Goal: Contribute content

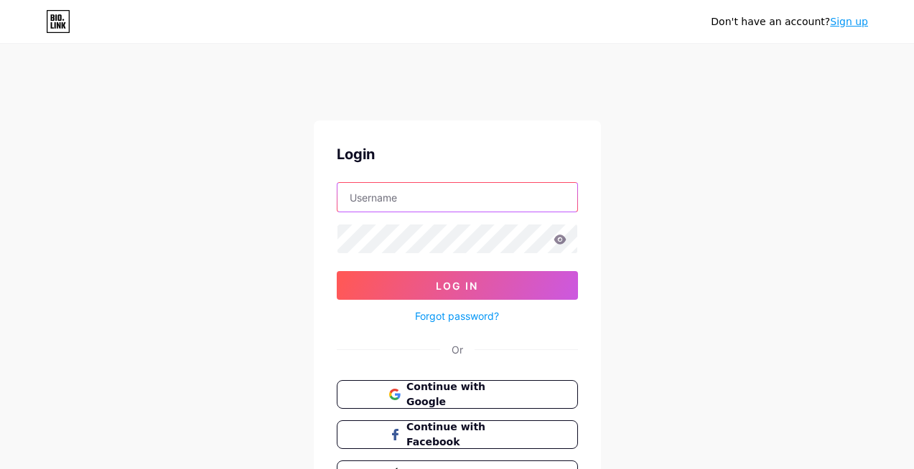
click at [411, 199] on input "text" at bounding box center [457, 197] width 240 height 29
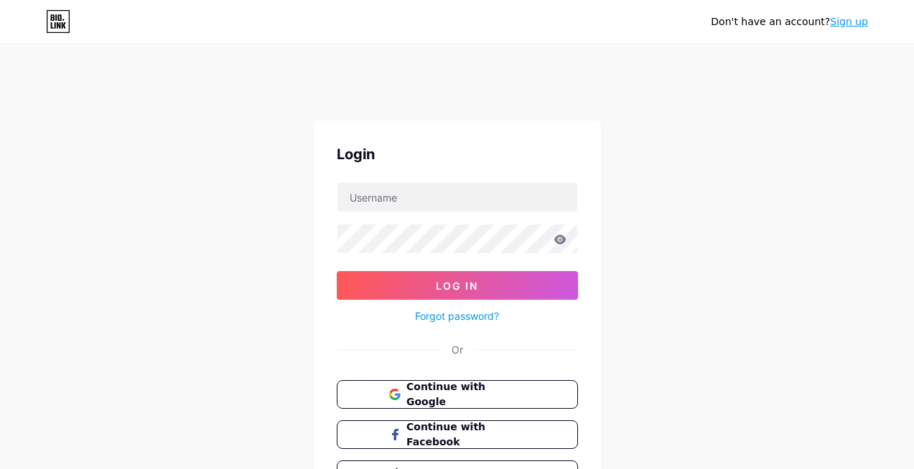
click at [644, 351] on div "Don't have an account? Sign up Login Log In Forgot password? Or Continue with G…" at bounding box center [457, 294] width 914 height 530
click at [470, 398] on span "Continue with Google" at bounding box center [465, 395] width 120 height 31
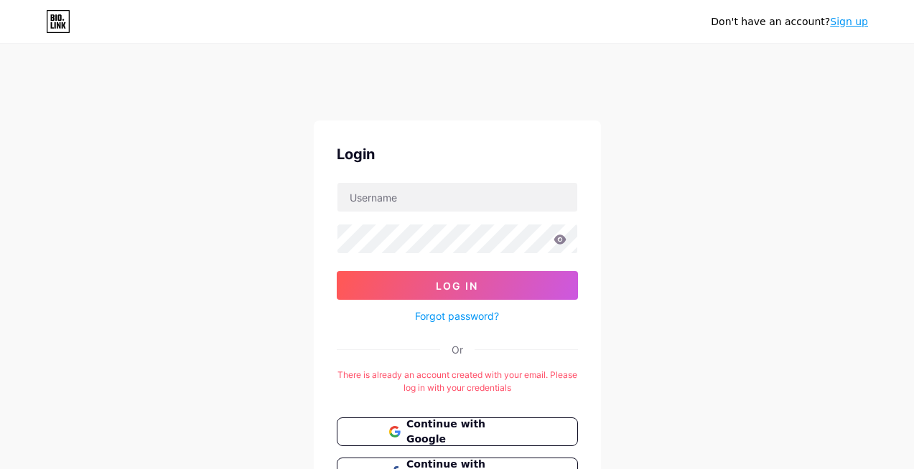
scroll to position [86, 0]
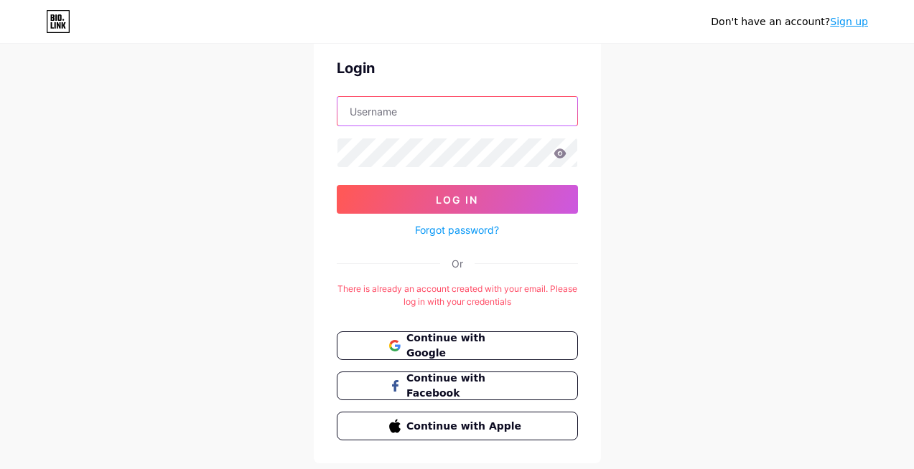
click at [373, 119] on input "text" at bounding box center [457, 111] width 240 height 29
type input "drgangwanisvascularclinic"
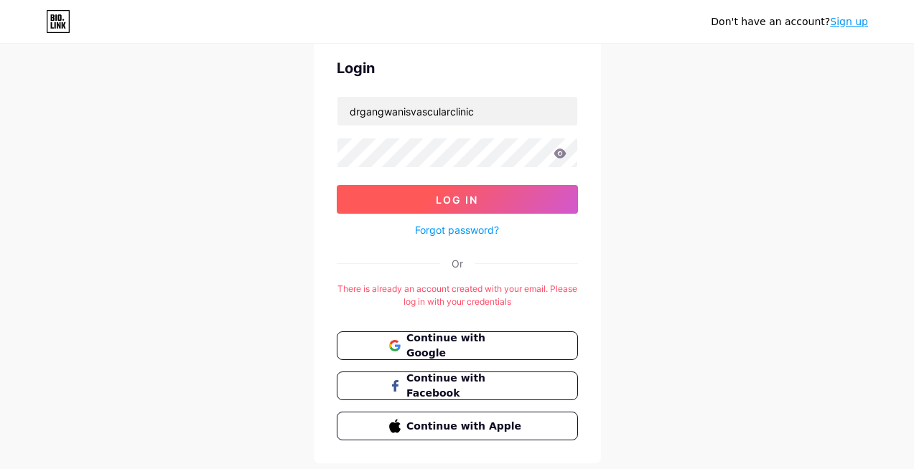
click at [431, 207] on button "Log In" at bounding box center [457, 199] width 241 height 29
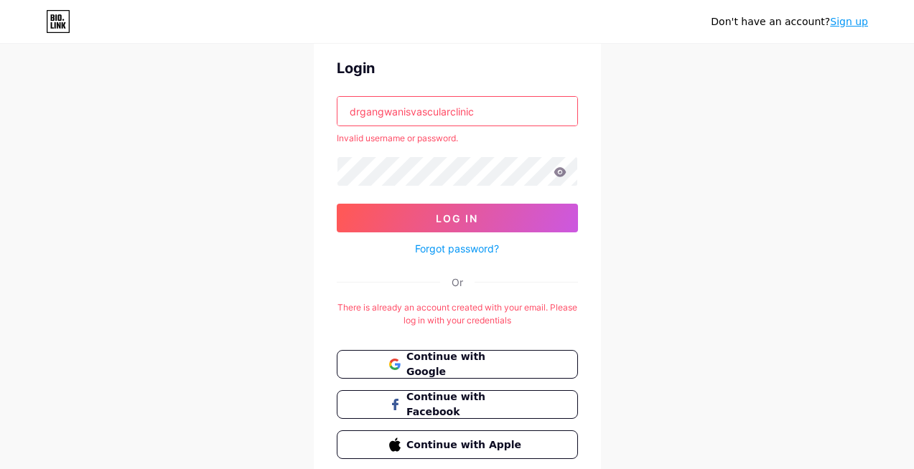
click at [479, 114] on input "drgangwanisvascularclinic" at bounding box center [457, 111] width 240 height 29
drag, startPoint x: 479, startPoint y: 113, endPoint x: 300, endPoint y: 114, distance: 179.4
click at [300, 114] on div "Don't have an account? Sign up Login drgangwanisvascularclinic Invalid username…" at bounding box center [457, 236] width 914 height 586
click at [372, 104] on input "text" at bounding box center [457, 111] width 240 height 29
type input "[EMAIL_ADDRESS][DOMAIN_NAME]"
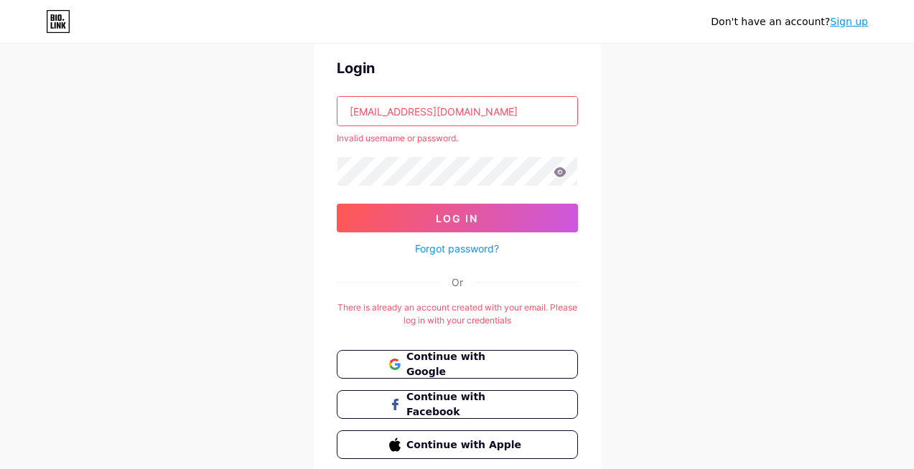
click at [555, 173] on icon at bounding box center [559, 171] width 12 height 9
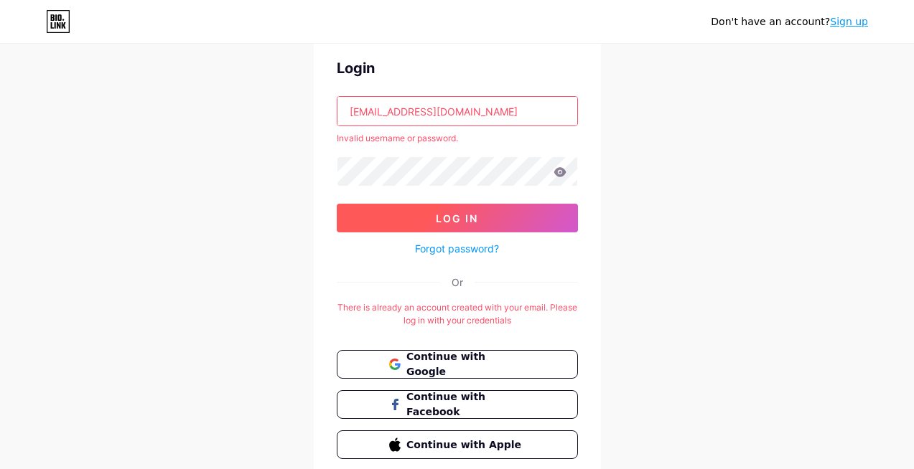
click at [444, 217] on span "Log In" at bounding box center [457, 218] width 42 height 12
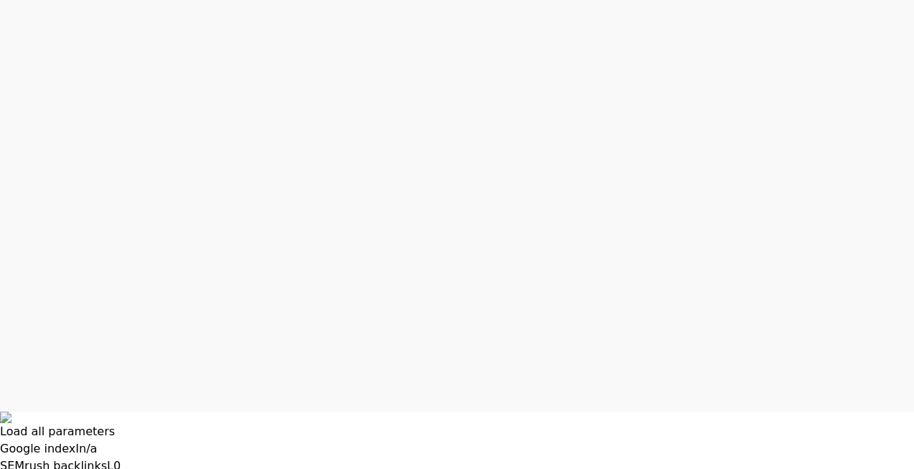
scroll to position [29, 0]
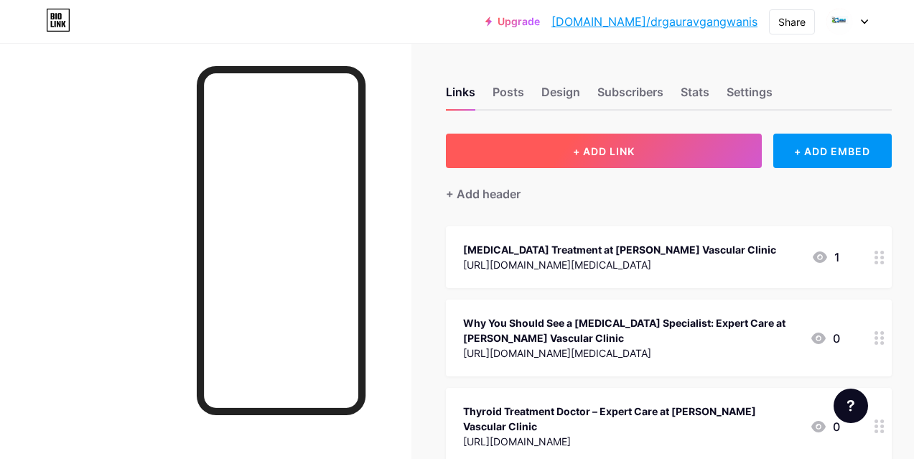
click at [634, 154] on span "+ ADD LINK" at bounding box center [604, 151] width 62 height 12
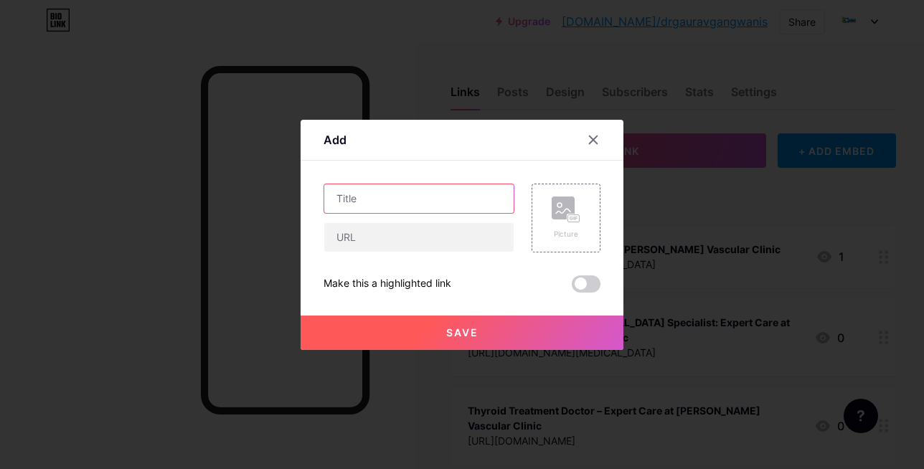
click at [344, 197] on input "text" at bounding box center [418, 198] width 189 height 29
paste input "Thyroid Permanent Treatment Cost, Procedure, and Benefits Explained"
type input "Thyroid Permanent Treatment Cost, Procedure, and Benefits Explained"
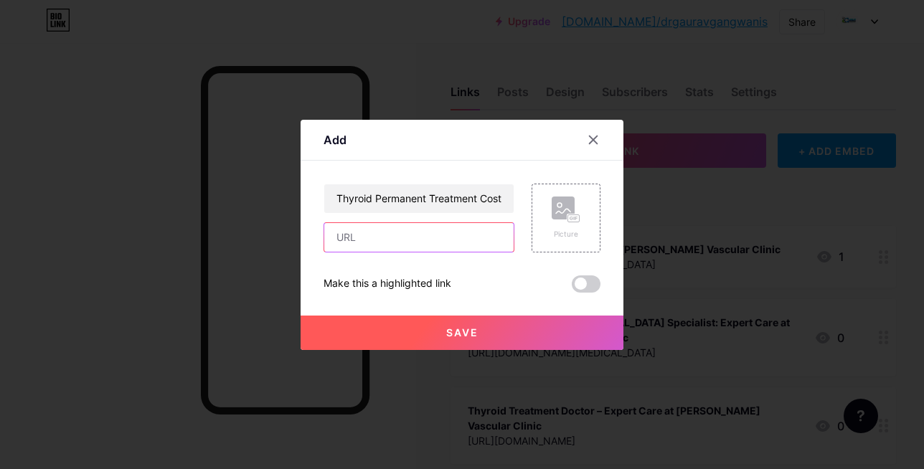
paste input "[URL][DOMAIN_NAME]"
type input "[URL][DOMAIN_NAME]"
click at [596, 286] on span at bounding box center [586, 284] width 29 height 17
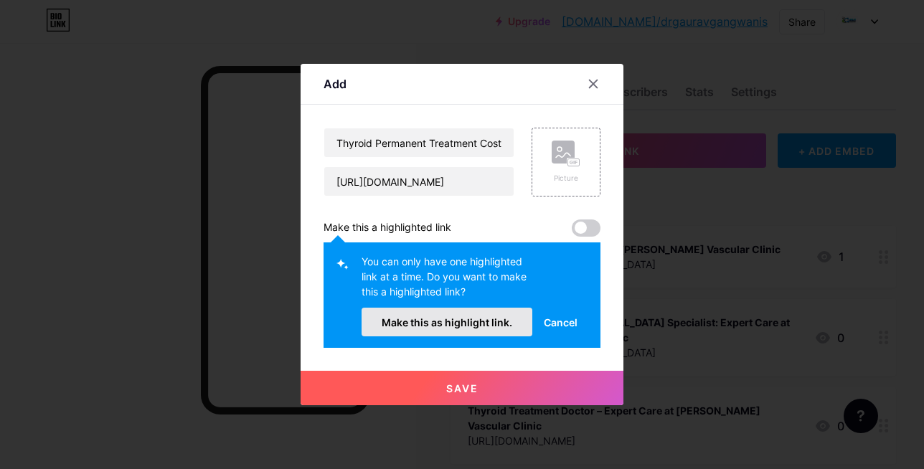
click at [488, 325] on span "Make this as highlight link." at bounding box center [447, 322] width 131 height 12
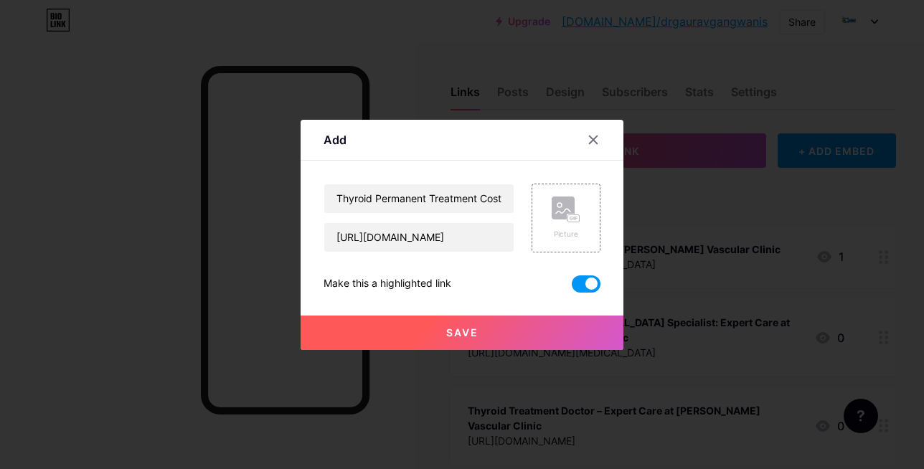
click at [467, 336] on span "Save" at bounding box center [462, 333] width 32 height 12
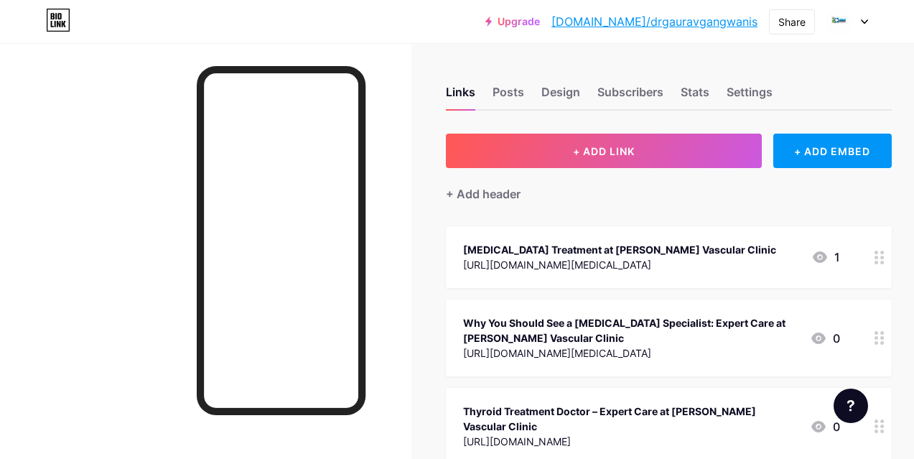
click at [575, 245] on div "[MEDICAL_DATA] Treatment at [PERSON_NAME] Vascular Clinic" at bounding box center [619, 249] width 313 height 15
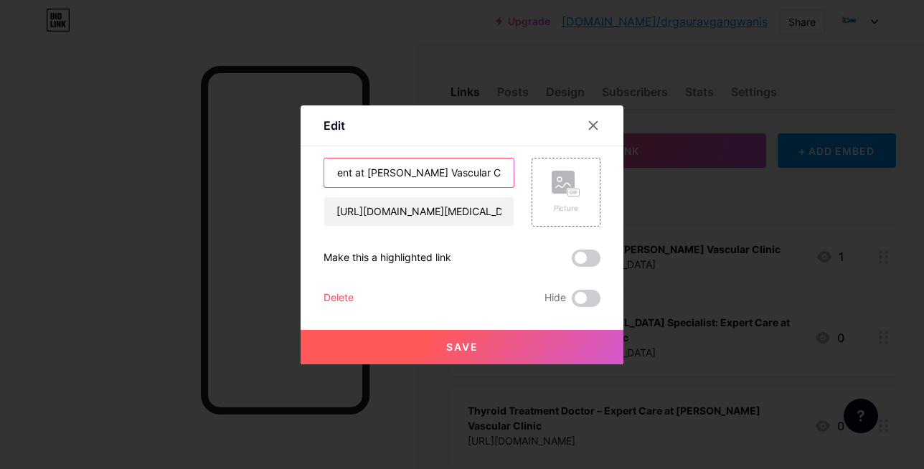
drag, startPoint x: 337, startPoint y: 169, endPoint x: 634, endPoint y: 170, distance: 296.4
click at [634, 170] on div "Edit Content YouTube Play YouTube video without leaving your page. ADD Vimeo Pl…" at bounding box center [462, 234] width 924 height 469
paste input "Permanent Treatment Cost, Procedure, and Benefits Explained"
type input "Thyroid Permanent Treatment Cost, Procedure, and Benefits Explained"
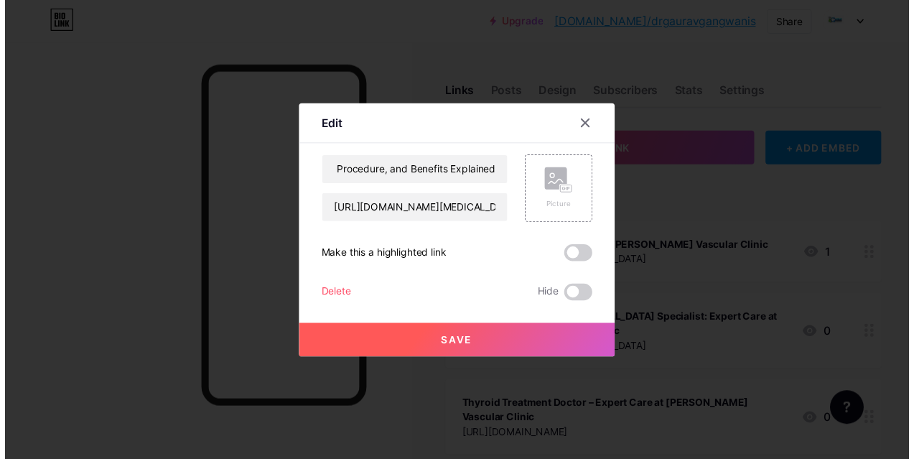
scroll to position [0, 0]
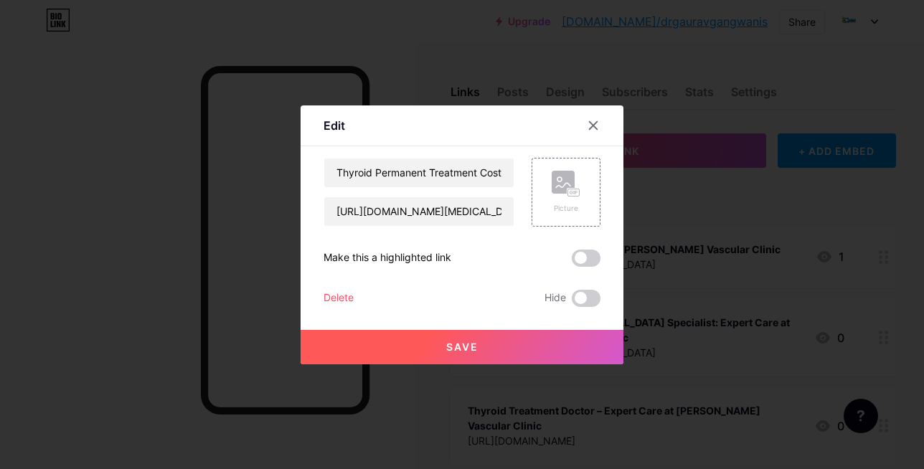
click at [457, 347] on span "Save" at bounding box center [462, 347] width 32 height 12
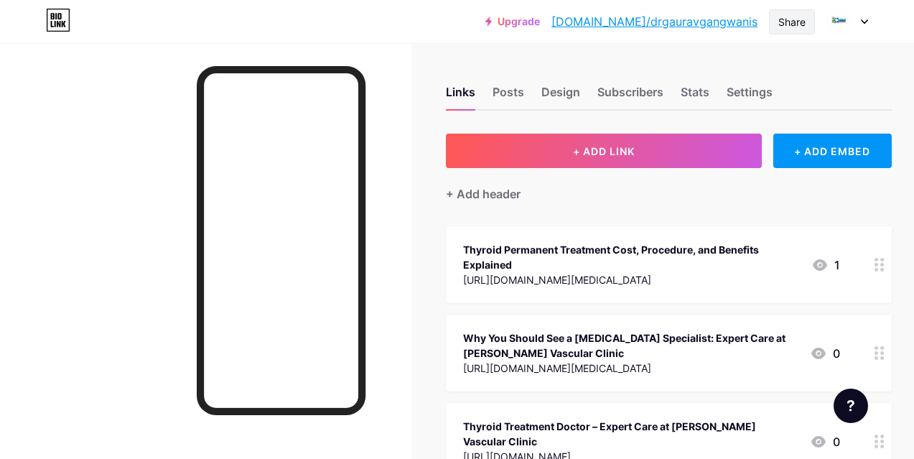
click at [781, 23] on div "Share" at bounding box center [791, 21] width 27 height 15
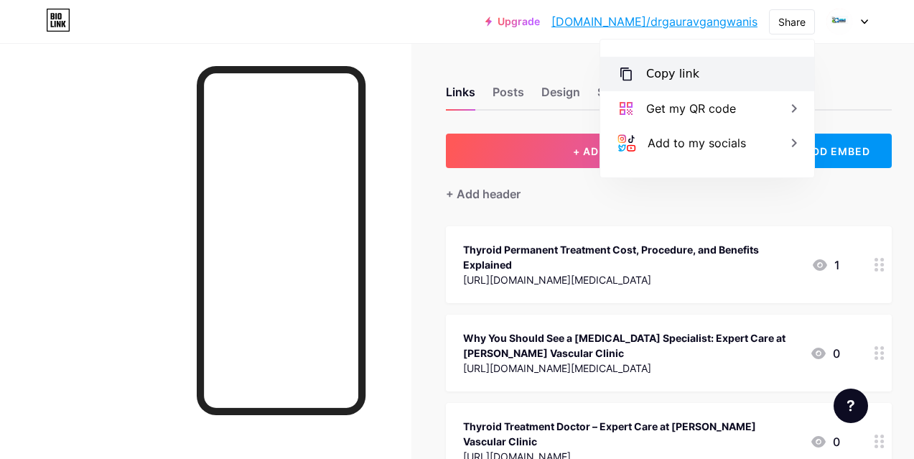
click at [689, 67] on div "Copy link" at bounding box center [672, 73] width 53 height 17
